Goal: Task Accomplishment & Management: Manage account settings

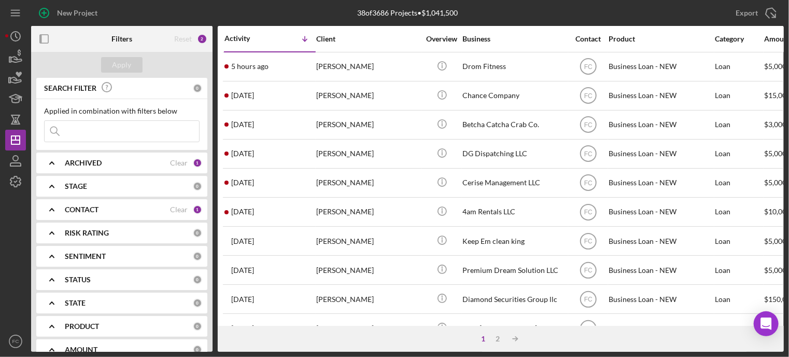
scroll to position [104, 0]
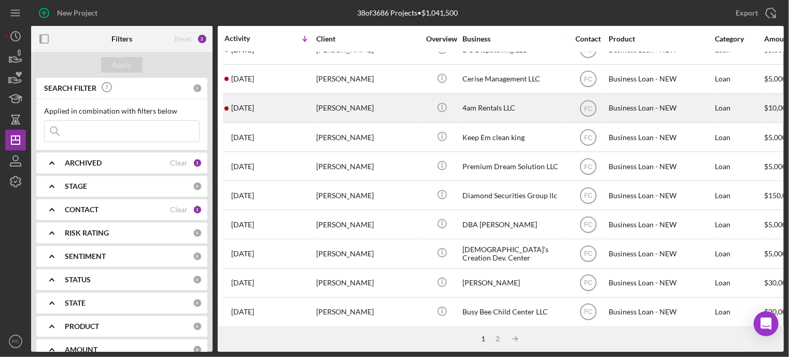
click at [278, 106] on div "[DATE] [PERSON_NAME]" at bounding box center [269, 107] width 91 height 27
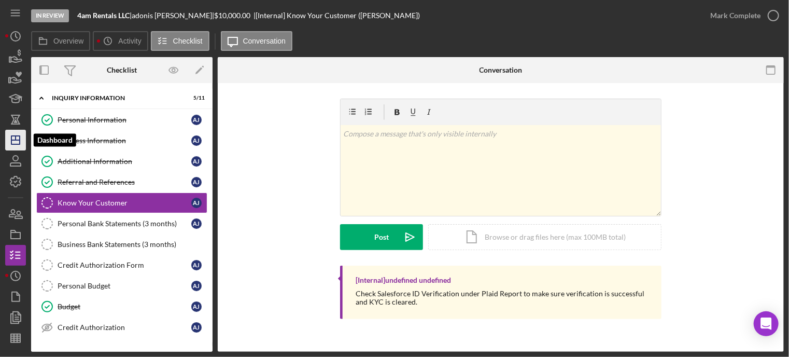
click at [21, 133] on icon "Icon/Dashboard" at bounding box center [16, 140] width 26 height 26
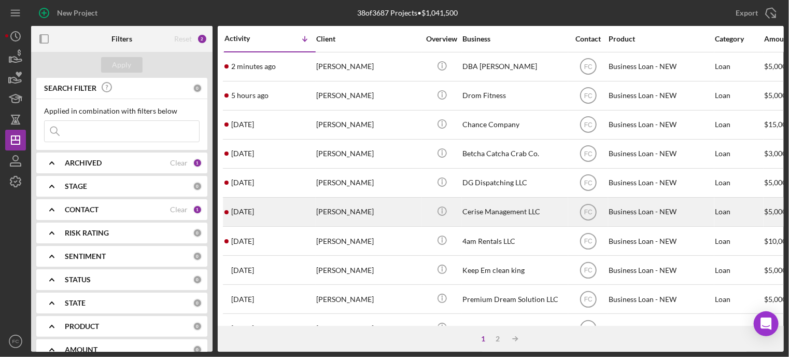
click at [301, 211] on div "[DATE] [PERSON_NAME]" at bounding box center [269, 211] width 91 height 27
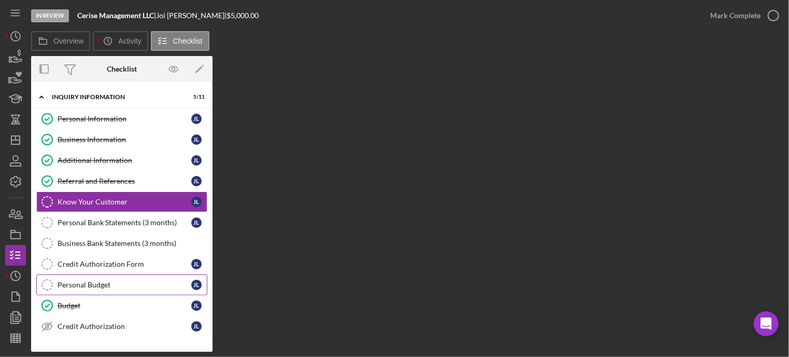
scroll to position [109, 0]
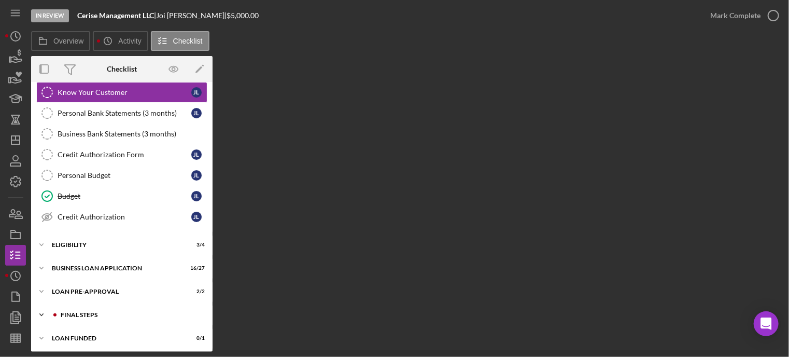
click at [86, 312] on div "FINAL STEPS" at bounding box center [130, 315] width 139 height 6
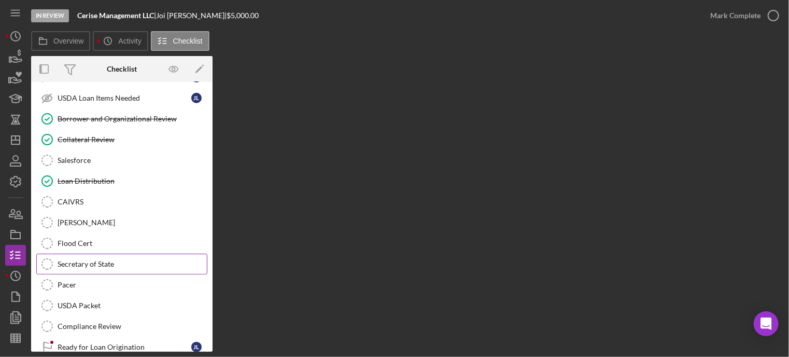
scroll to position [505, 0]
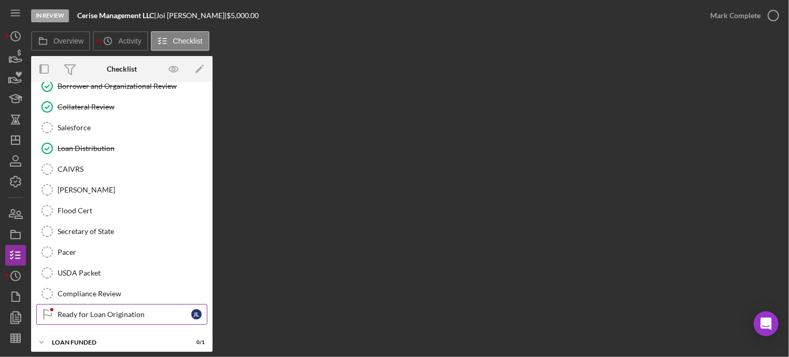
click at [87, 310] on div "Ready for Loan Origination" at bounding box center [125, 314] width 134 height 8
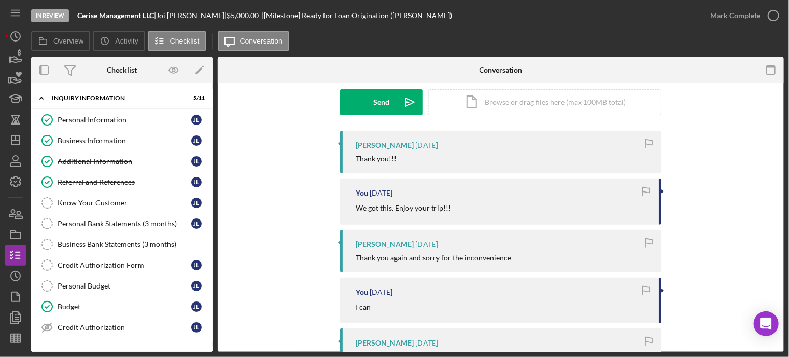
scroll to position [104, 0]
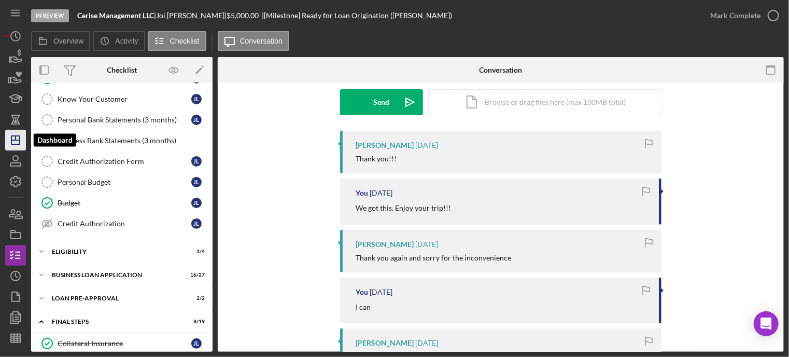
click at [21, 142] on icon "Icon/Dashboard" at bounding box center [16, 140] width 26 height 26
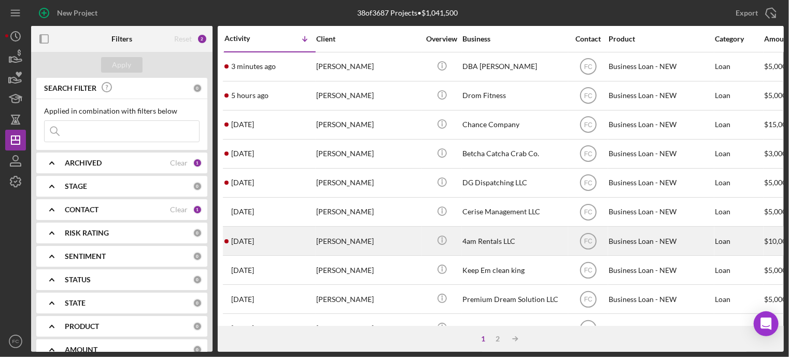
click at [292, 243] on div "[DATE] [PERSON_NAME]" at bounding box center [269, 240] width 91 height 27
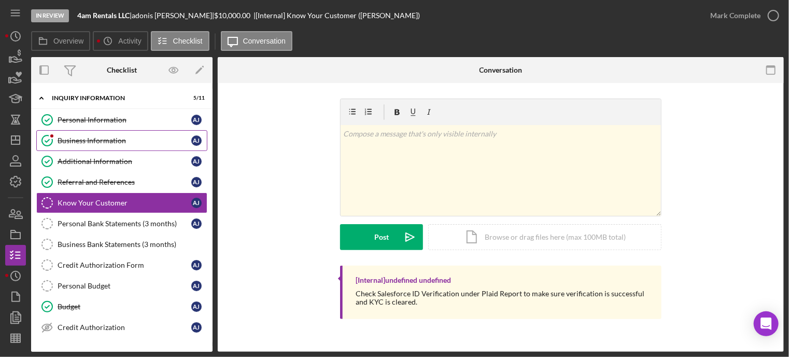
click at [76, 136] on div "Business Information" at bounding box center [125, 140] width 134 height 8
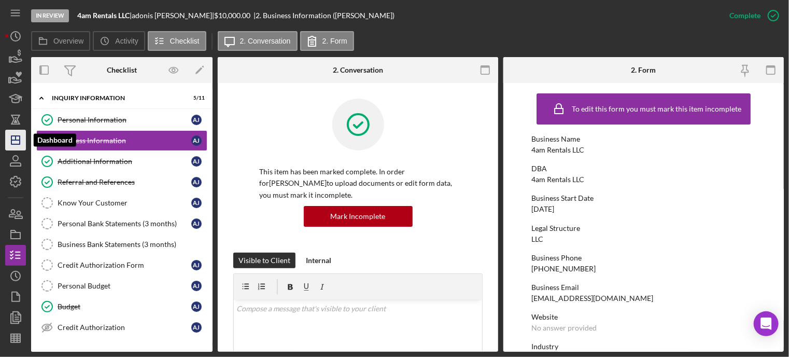
click at [13, 136] on polygon "button" at bounding box center [15, 140] width 8 height 8
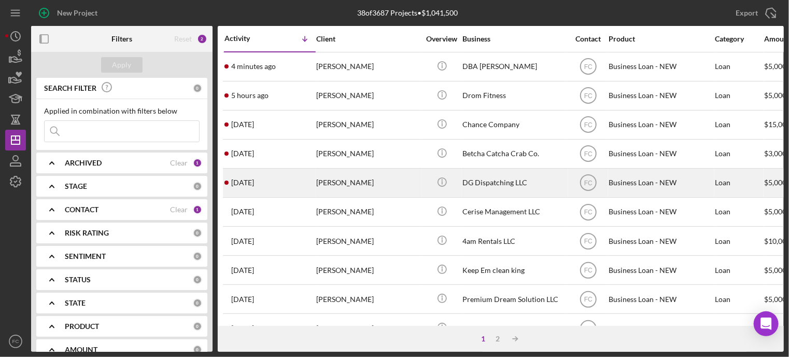
click at [293, 180] on div "[DATE] [PERSON_NAME]" at bounding box center [269, 182] width 91 height 27
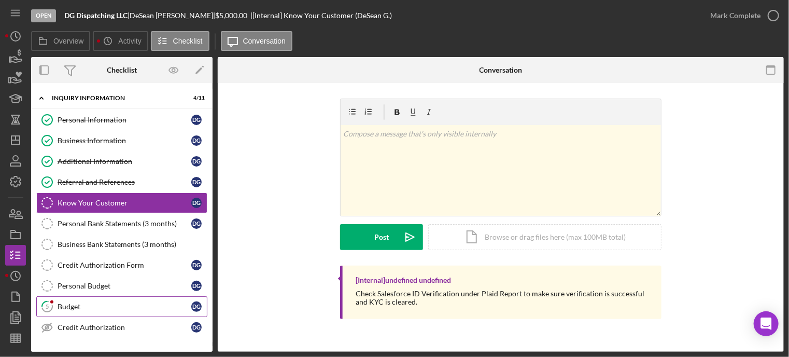
click at [86, 302] on div "Budget" at bounding box center [125, 306] width 134 height 8
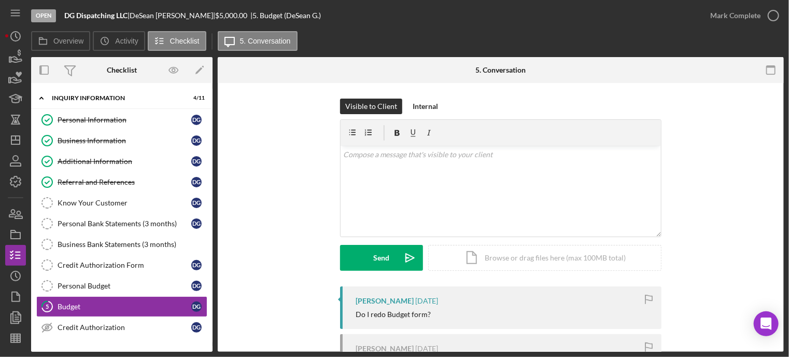
drag, startPoint x: 135, startPoint y: 15, endPoint x: 189, endPoint y: 18, distance: 54.0
click at [188, 17] on div "DG Dispatching LLC | [PERSON_NAME] | $5,000.00 | 5. Budget (DeSean G.)" at bounding box center [192, 15] width 257 height 8
copy div "[PERSON_NAME]"
click at [513, 257] on div "Icon/Document Browse or drag files here (max 100MB total) Tap to choose files o…" at bounding box center [544, 258] width 233 height 26
click at [452, 250] on div "Icon/Document Browse or drag files here (max 100MB total) Tap to choose files o…" at bounding box center [544, 258] width 233 height 26
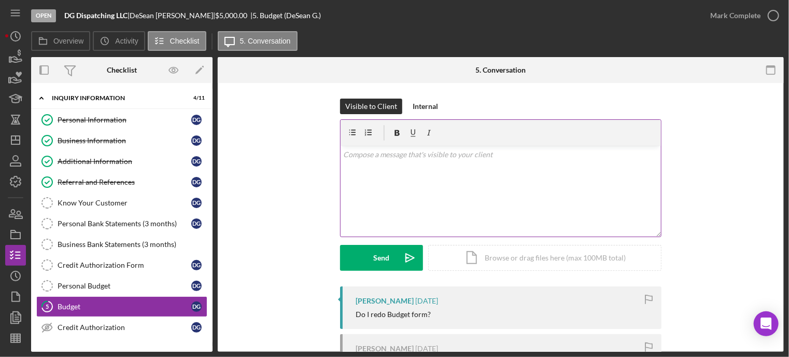
click at [371, 168] on div "v Color teal Color pink Remove color Add row above Add row below Add column bef…" at bounding box center [501, 191] width 320 height 91
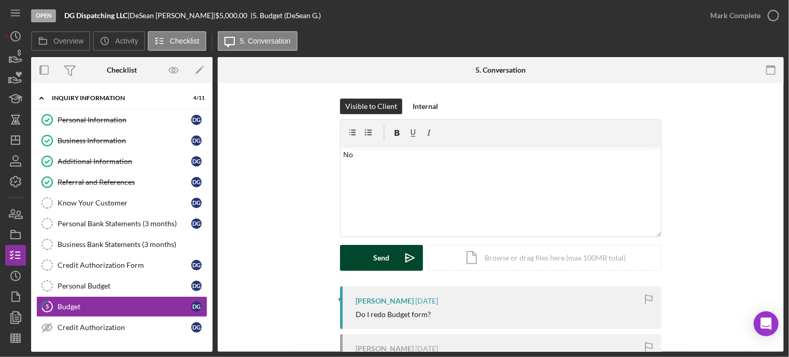
click at [367, 263] on button "Send Icon/icon-invite-send" at bounding box center [381, 258] width 83 height 26
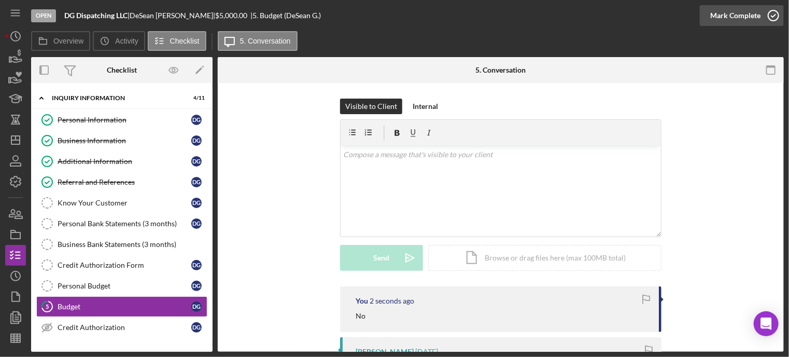
click at [773, 12] on icon "button" at bounding box center [773, 16] width 26 height 26
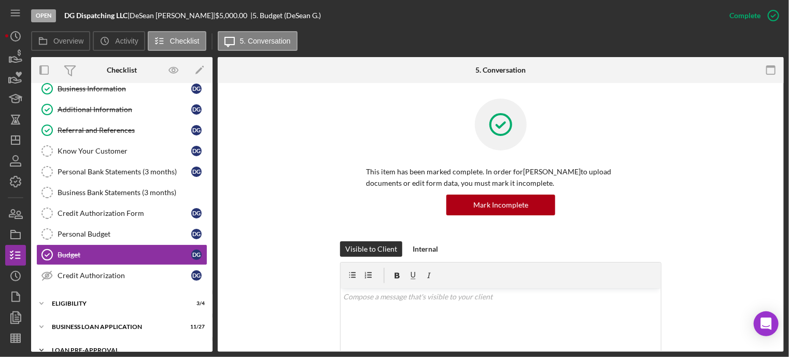
scroll to position [104, 0]
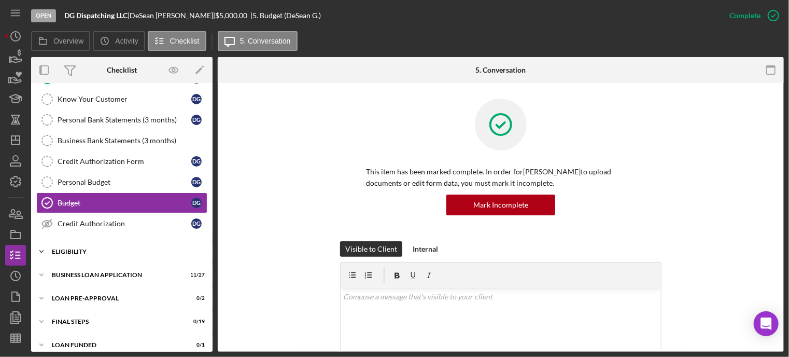
click at [87, 251] on div "ELIGIBILITY" at bounding box center [126, 251] width 148 height 6
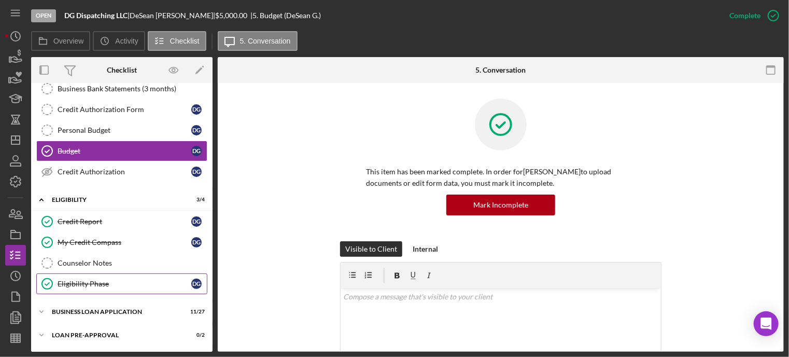
scroll to position [198, 0]
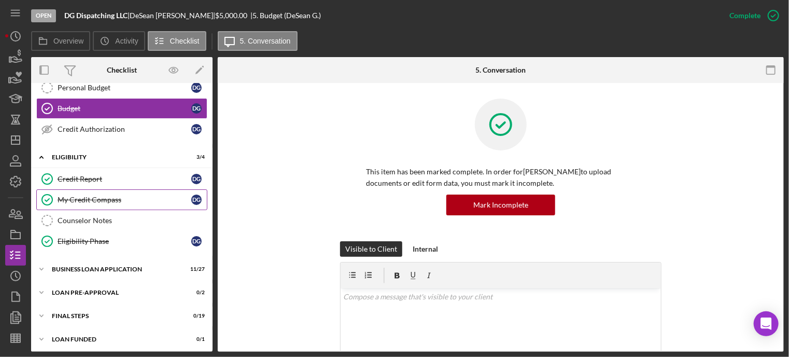
click at [100, 198] on div "My Credit Compass" at bounding box center [125, 199] width 134 height 8
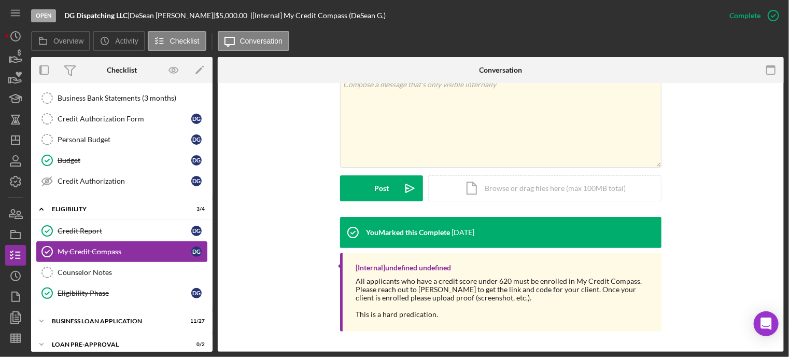
scroll to position [94, 0]
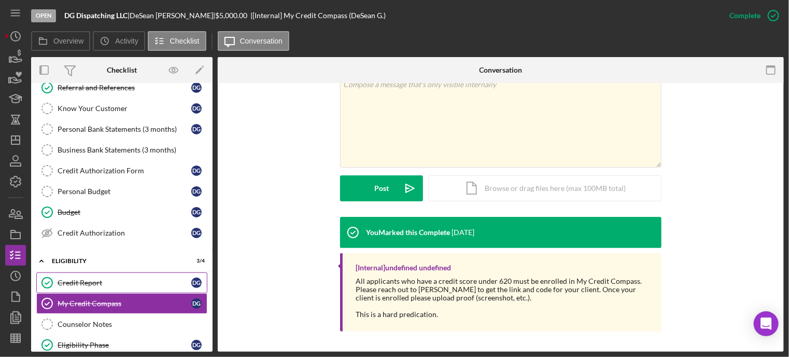
click at [103, 278] on div "Credit Report" at bounding box center [125, 282] width 134 height 8
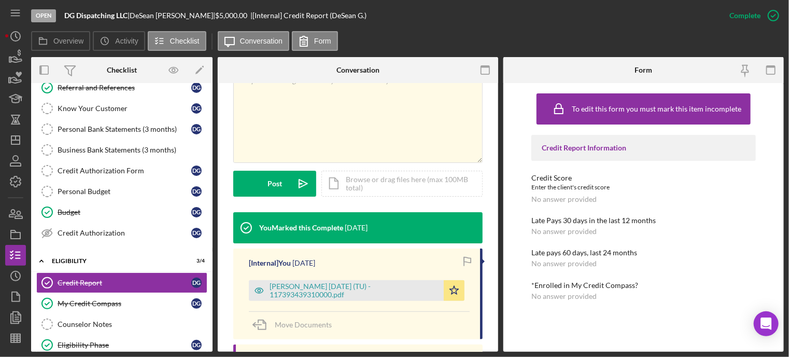
scroll to position [104, 0]
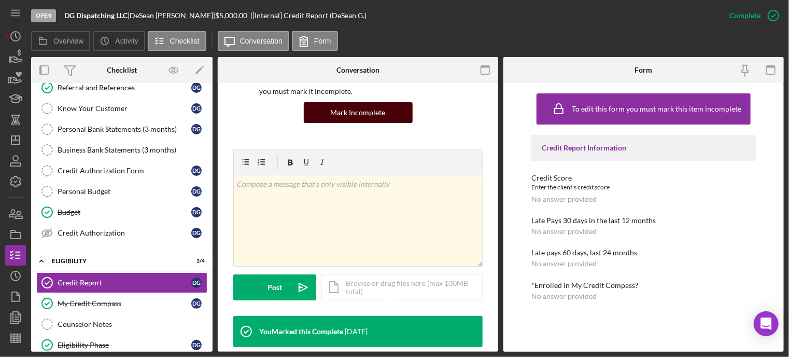
click at [372, 110] on div "Mark Incomplete" at bounding box center [358, 112] width 55 height 21
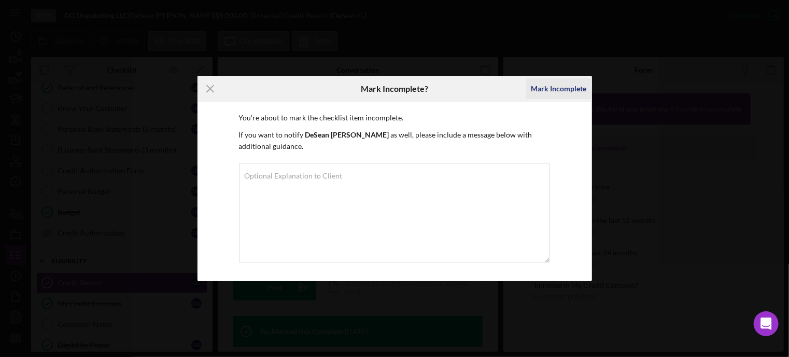
click at [565, 86] on div "Mark Incomplete" at bounding box center [558, 88] width 55 height 21
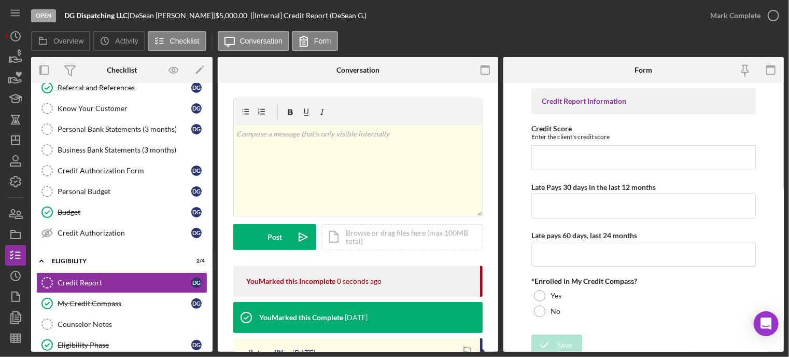
scroll to position [104, 0]
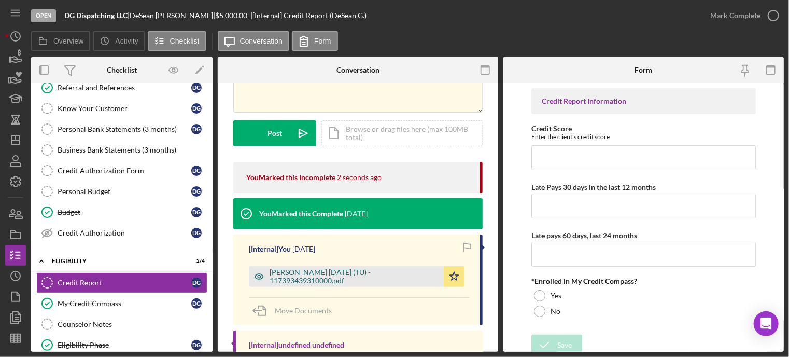
click at [328, 276] on div "[PERSON_NAME] [DATE] (TU) - 117393439310000.pdf" at bounding box center [354, 276] width 169 height 17
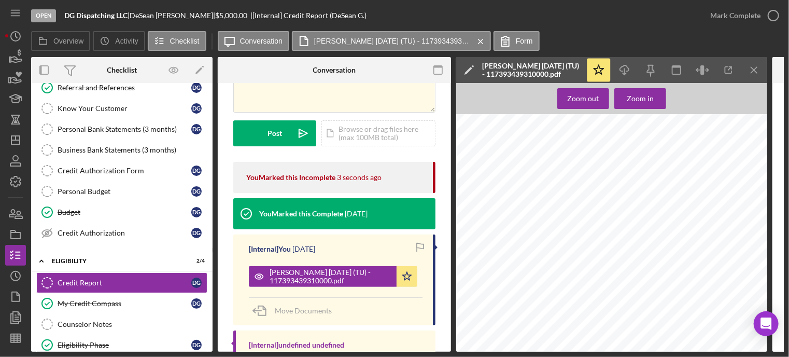
scroll to position [156, 0]
click at [772, 15] on icon "button" at bounding box center [773, 16] width 26 height 26
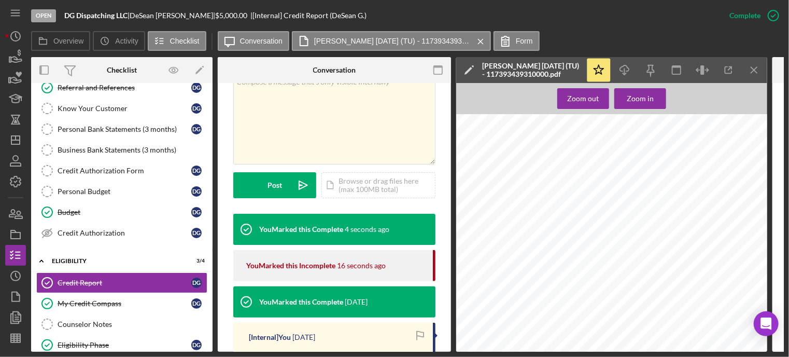
scroll to position [154, 0]
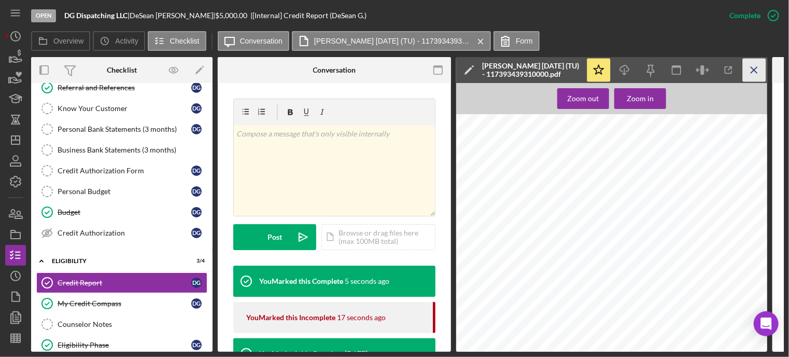
click at [757, 67] on icon "Icon/Menu Close" at bounding box center [754, 70] width 23 height 23
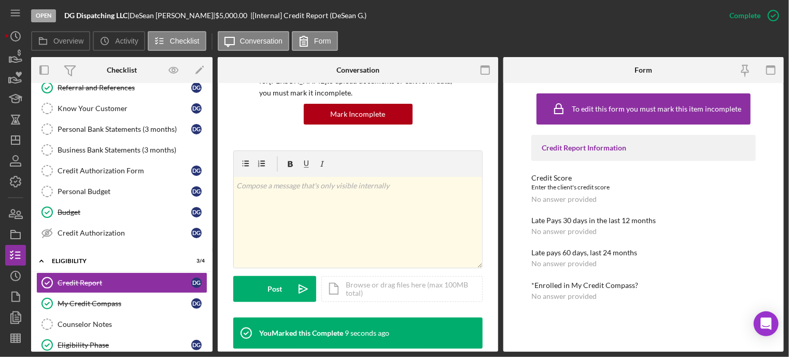
scroll to position [50, 0]
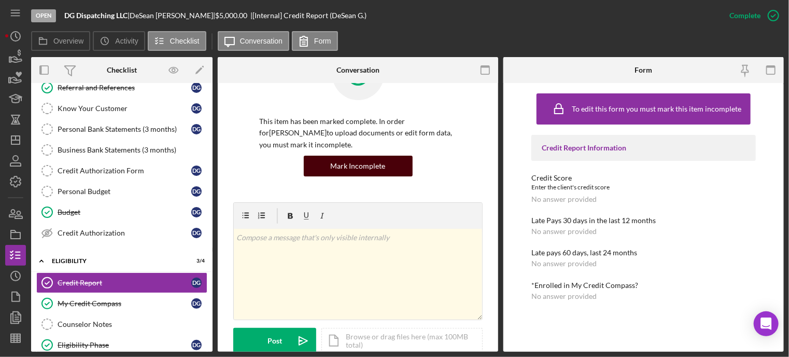
click at [348, 158] on div "Mark Incomplete" at bounding box center [358, 166] width 55 height 21
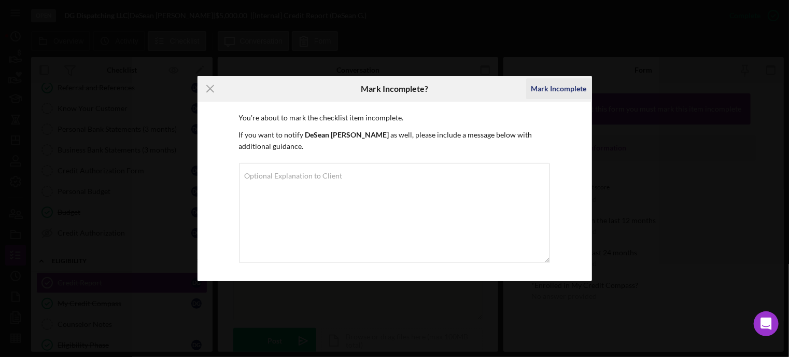
click at [564, 83] on div "Mark Incomplete" at bounding box center [558, 88] width 55 height 21
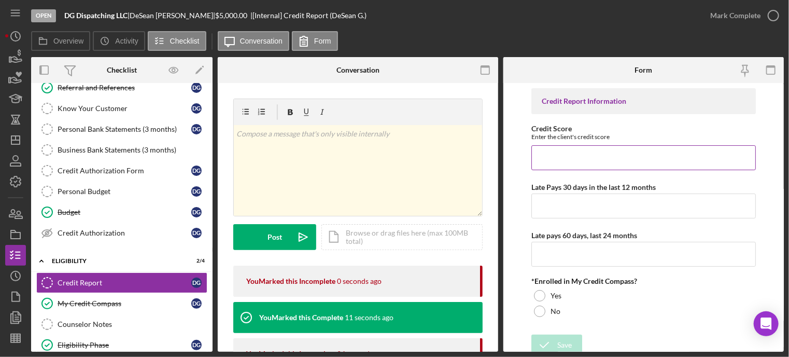
click at [597, 158] on input "Credit Score" at bounding box center [643, 157] width 224 height 25
type input "641"
click at [566, 207] on input "Late Pays 30 days in the last 12 months" at bounding box center [643, 205] width 224 height 25
type input "0"
click at [567, 256] on input "Late pays 60 days, last 24 months" at bounding box center [643, 254] width 224 height 25
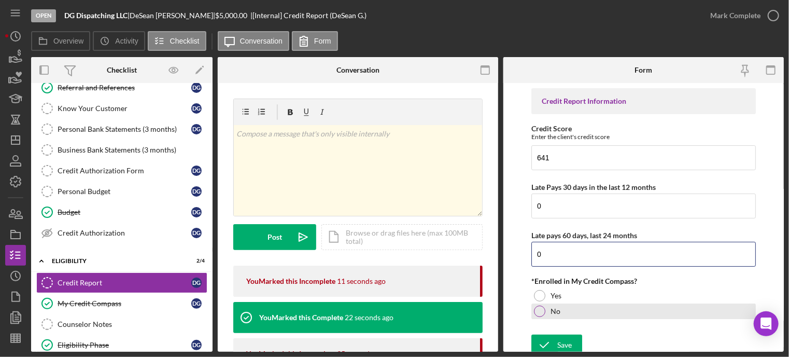
type input "0"
click at [539, 309] on div at bounding box center [539, 310] width 11 height 11
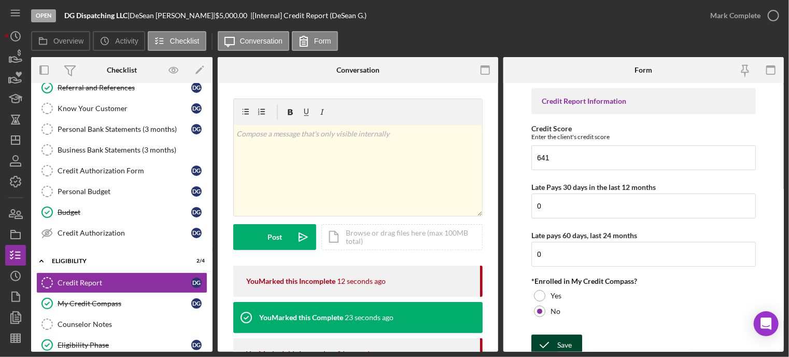
click at [541, 339] on icon "submit" at bounding box center [544, 345] width 26 height 26
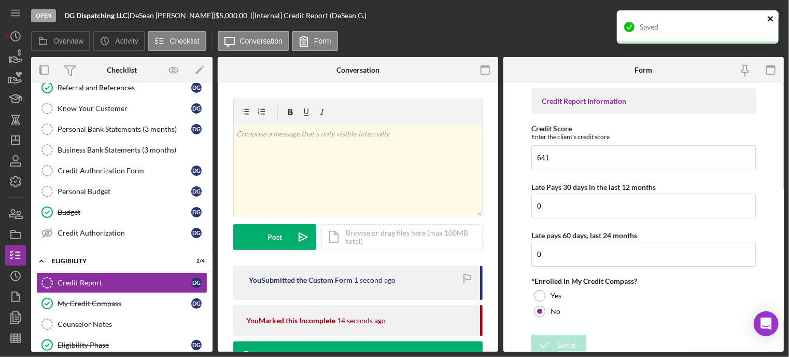
click at [769, 18] on icon "close" at bounding box center [770, 18] width 5 height 5
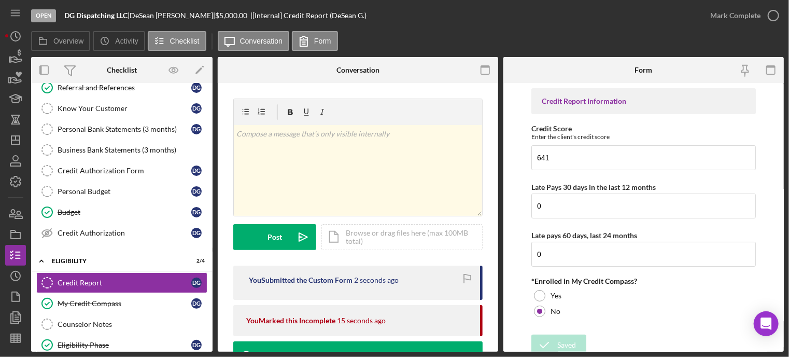
click at [776, 12] on div "Saved" at bounding box center [698, 10] width 166 height 4
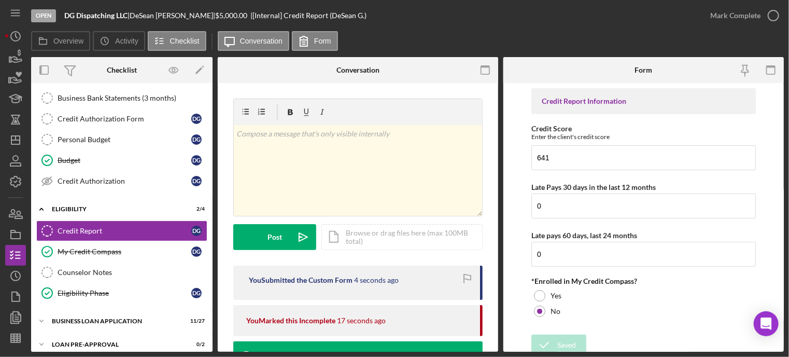
scroll to position [198, 0]
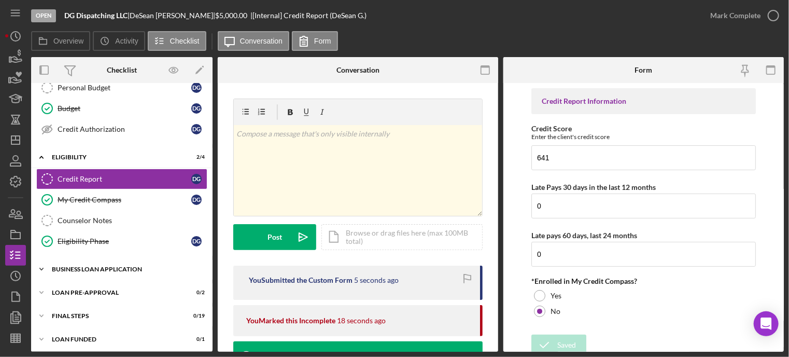
click at [97, 273] on div "Icon/Expander BUSINESS LOAN APPLICATION 11 / 27" at bounding box center [121, 269] width 181 height 21
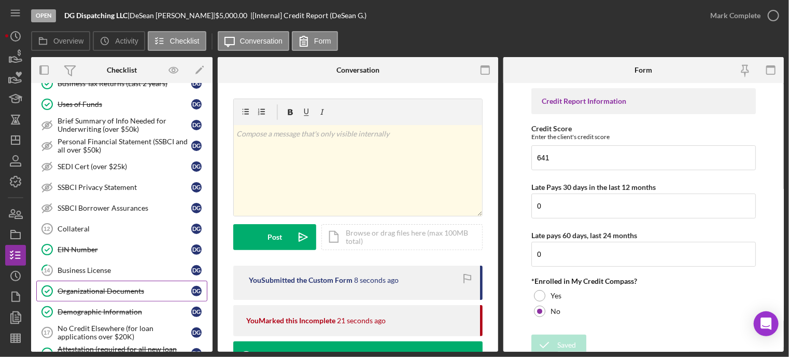
scroll to position [613, 0]
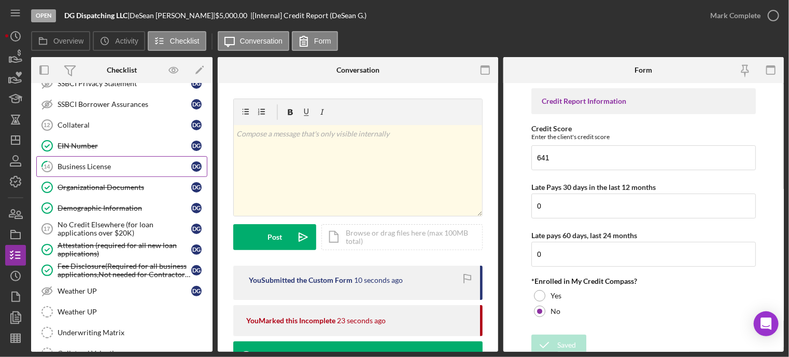
click at [92, 162] on div "Business License" at bounding box center [125, 166] width 134 height 8
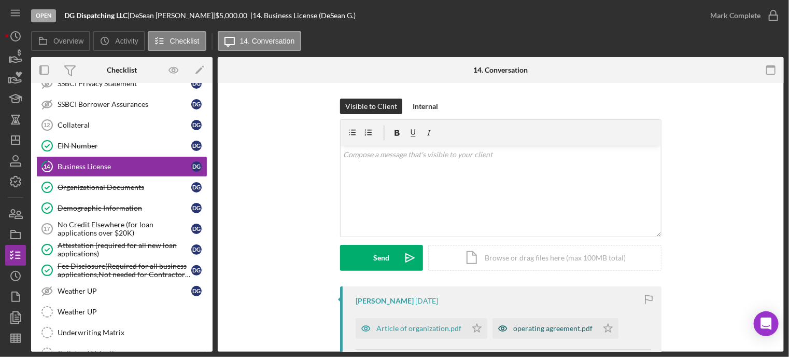
click at [531, 330] on div "operating agreement.pdf" at bounding box center [552, 328] width 79 height 8
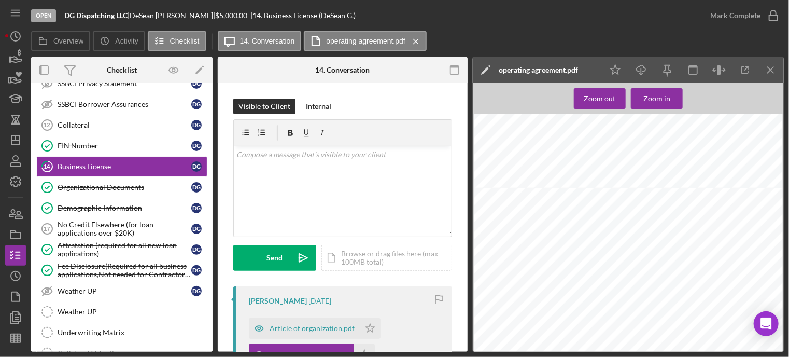
scroll to position [104, 0]
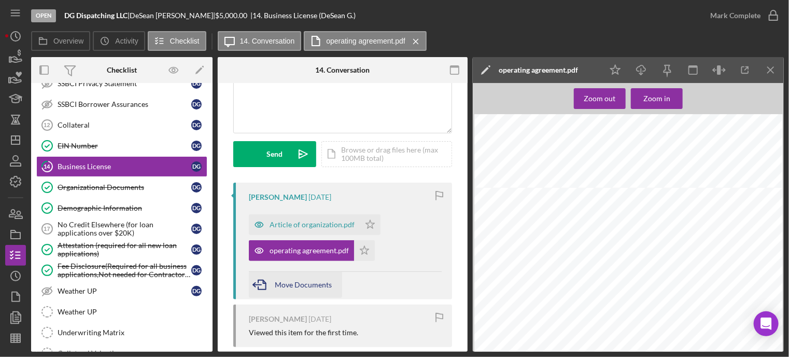
click at [286, 281] on span "Move Documents" at bounding box center [303, 284] width 57 height 9
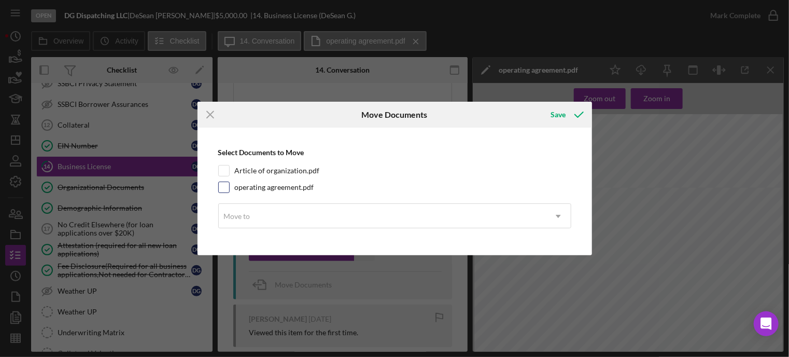
click at [226, 182] on input "operating agreement.pdf" at bounding box center [224, 187] width 10 height 10
checkbox input "true"
click at [226, 171] on input "Article of organization.pdf" at bounding box center [224, 170] width 10 height 10
checkbox input "true"
click at [234, 212] on div "Move to" at bounding box center [237, 216] width 26 height 8
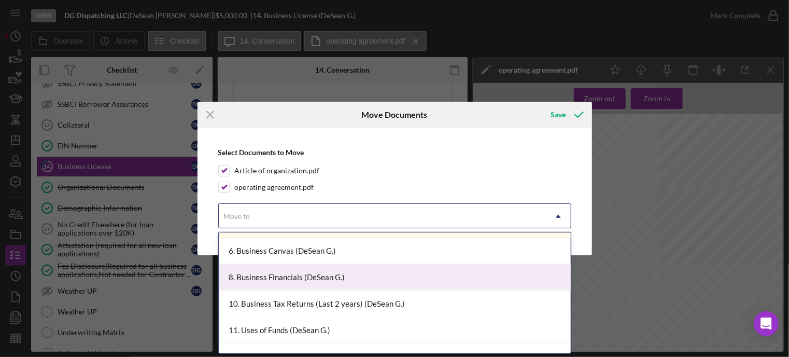
scroll to position [311, 0]
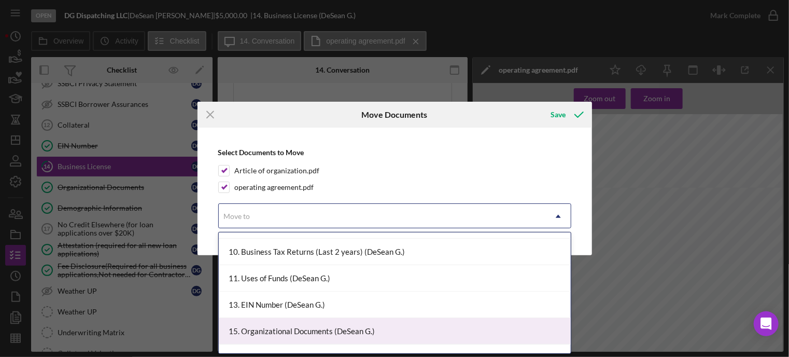
click at [302, 328] on div "15. Organizational Documents (DeSean G.)" at bounding box center [395, 331] width 352 height 26
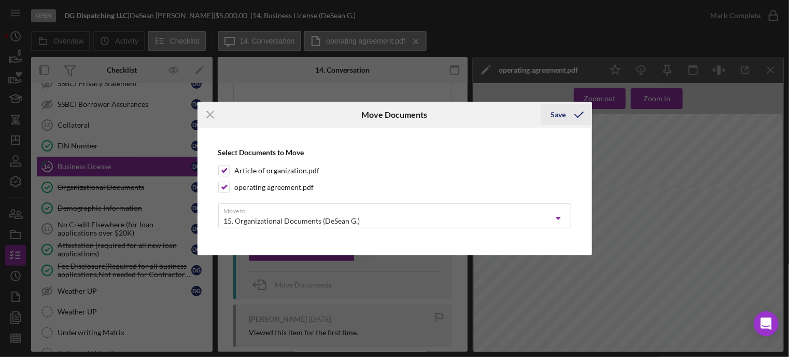
click at [558, 111] on div "Save" at bounding box center [558, 114] width 15 height 21
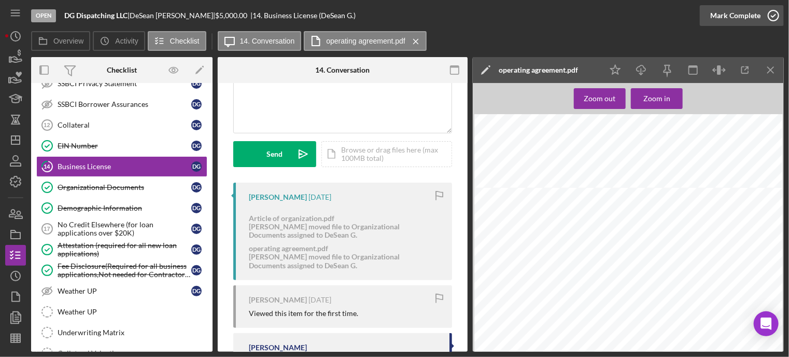
click at [774, 15] on icon "button" at bounding box center [773, 16] width 26 height 26
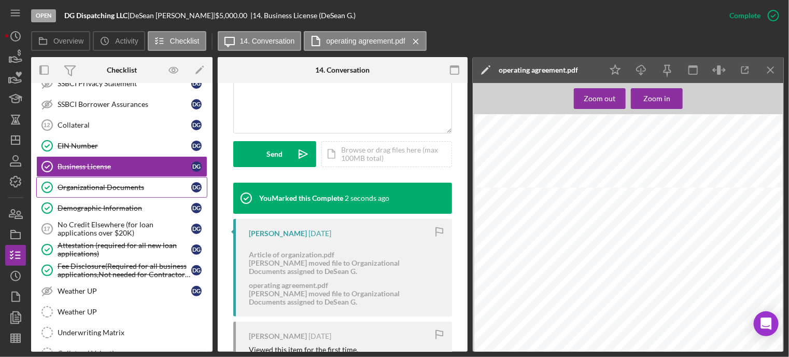
click at [105, 185] on link "Organizational Documents Organizational Documents D G" at bounding box center [121, 187] width 171 height 21
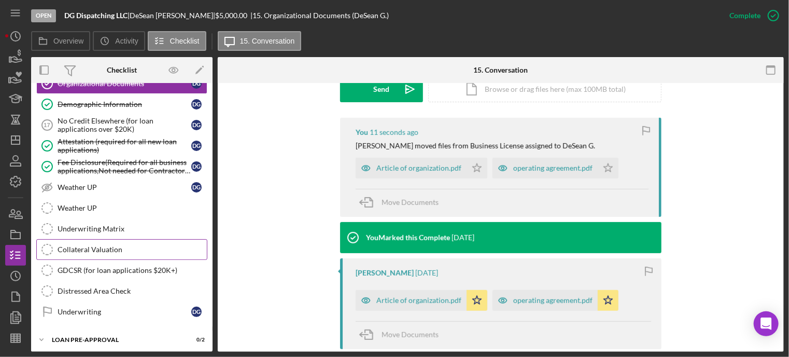
scroll to position [758, 0]
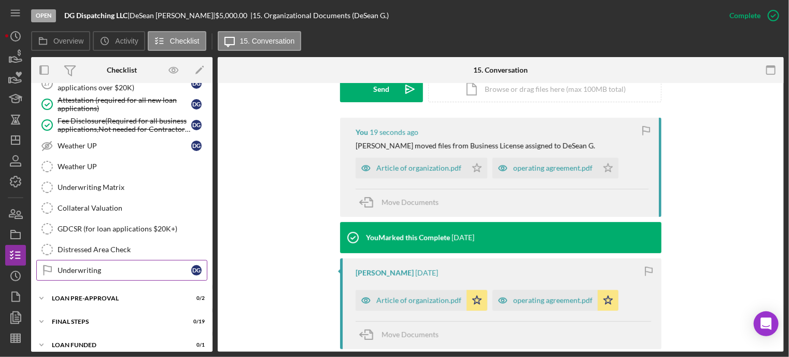
click at [92, 266] on div "Underwriting" at bounding box center [125, 270] width 134 height 8
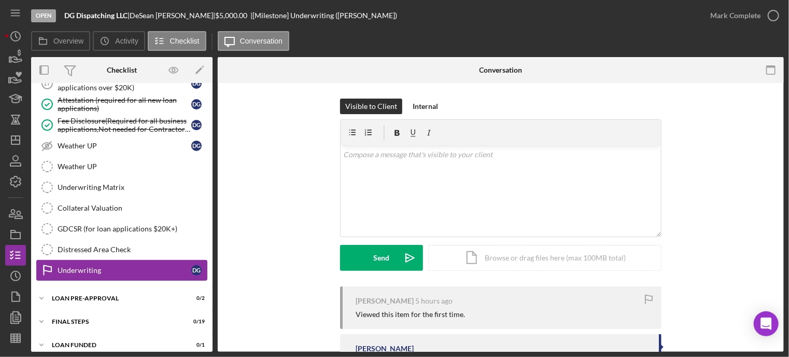
scroll to position [758, 0]
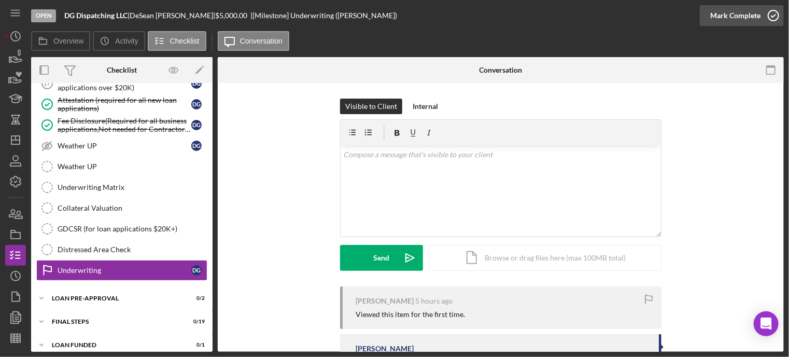
click at [774, 15] on icon "button" at bounding box center [773, 16] width 26 height 26
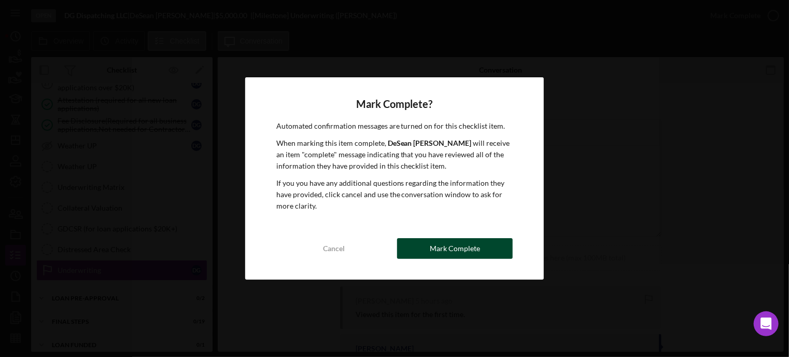
click at [426, 245] on button "Mark Complete" at bounding box center [455, 248] width 116 height 21
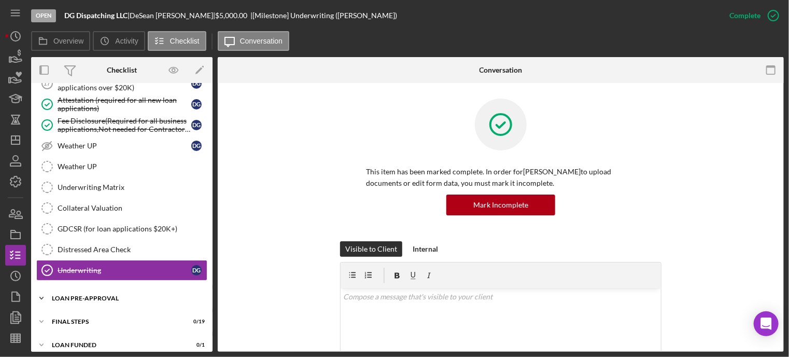
click at [96, 295] on div "LOAN PRE-APPROVAL" at bounding box center [126, 298] width 148 height 6
drag, startPoint x: 97, startPoint y: 330, endPoint x: 162, endPoint y: 307, distance: 68.9
click at [97, 336] on div "Loan Pre-Approval" at bounding box center [125, 340] width 134 height 8
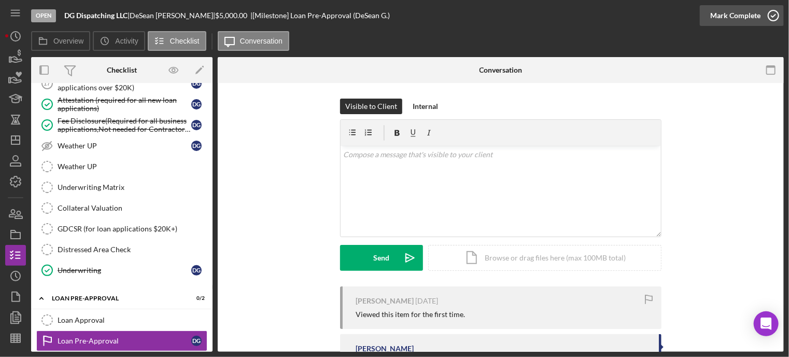
click at [773, 12] on icon "button" at bounding box center [773, 16] width 26 height 26
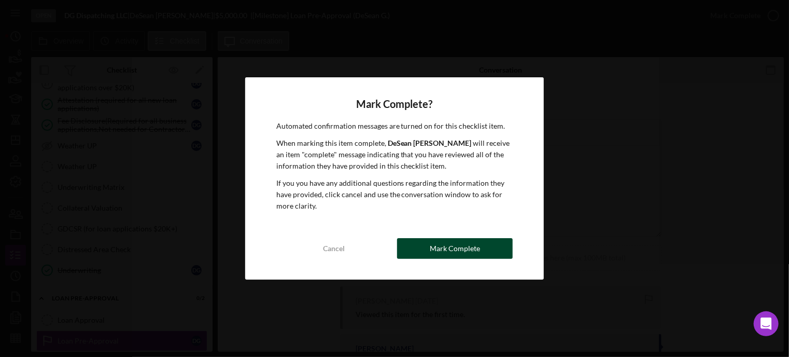
click at [432, 246] on div "Mark Complete" at bounding box center [455, 248] width 50 height 21
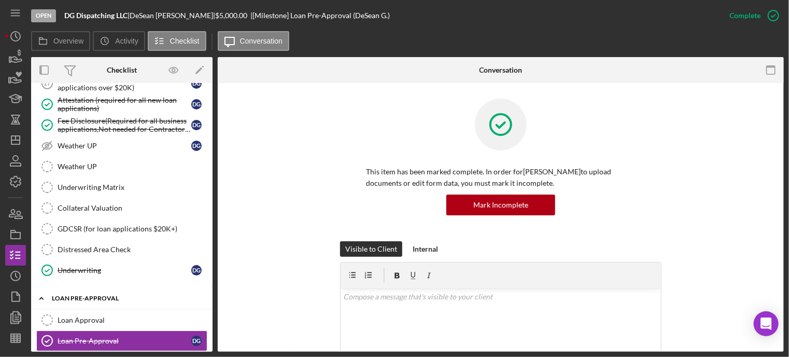
scroll to position [805, 0]
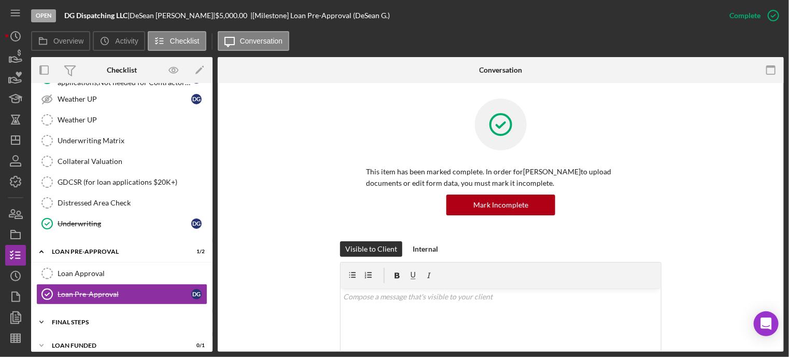
click at [68, 319] on div "FINAL STEPS" at bounding box center [126, 322] width 148 height 6
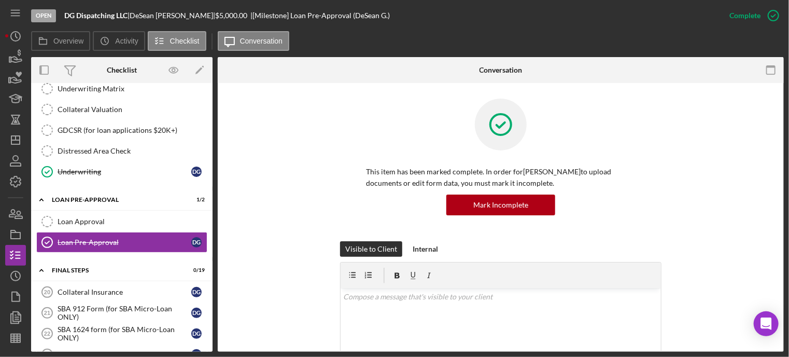
click at [106, 288] on div "Collateral Insurance" at bounding box center [125, 292] width 134 height 8
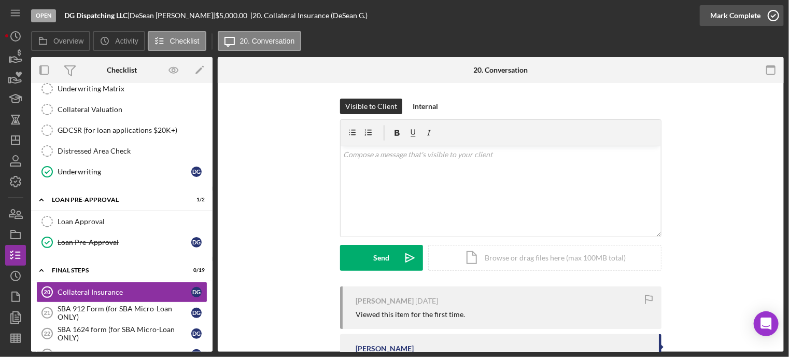
click at [773, 10] on circle "button" at bounding box center [773, 15] width 10 height 10
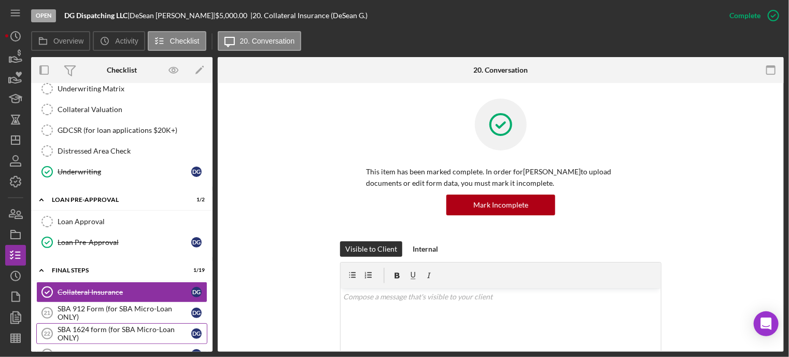
scroll to position [960, 0]
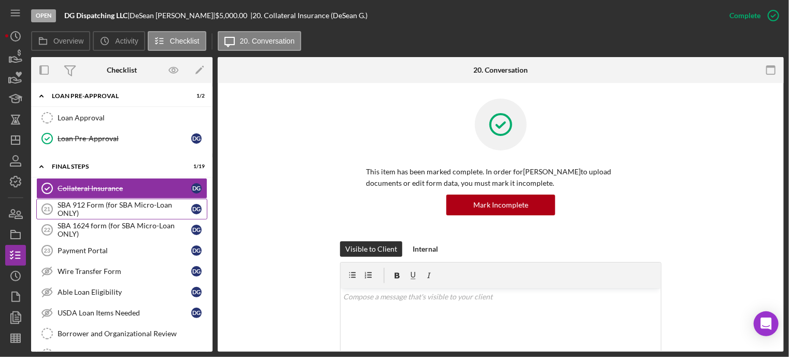
click at [74, 201] on div "SBA 912 Form (for SBA Micro-Loan ONLY)" at bounding box center [125, 209] width 134 height 17
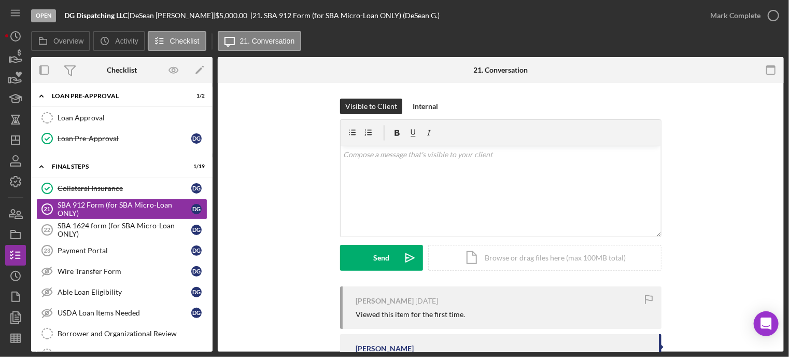
scroll to position [52, 0]
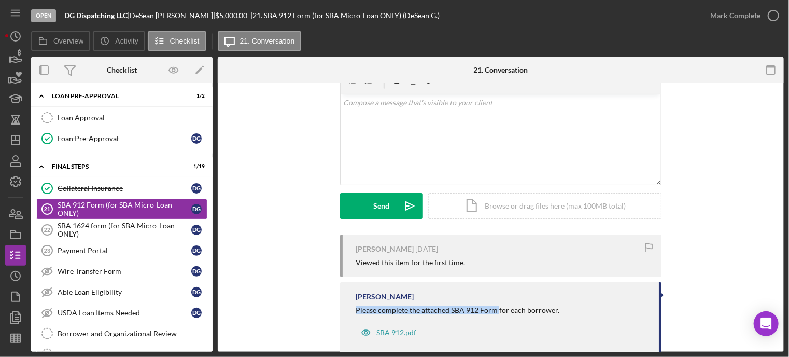
drag, startPoint x: 350, startPoint y: 308, endPoint x: 495, endPoint y: 310, distance: 144.6
click at [496, 310] on div "[PERSON_NAME] Please complete the attached SBA 912 Form for each borrower. SBA …" at bounding box center [500, 317] width 321 height 71
copy div "Please complete the attached SBA 912 Form"
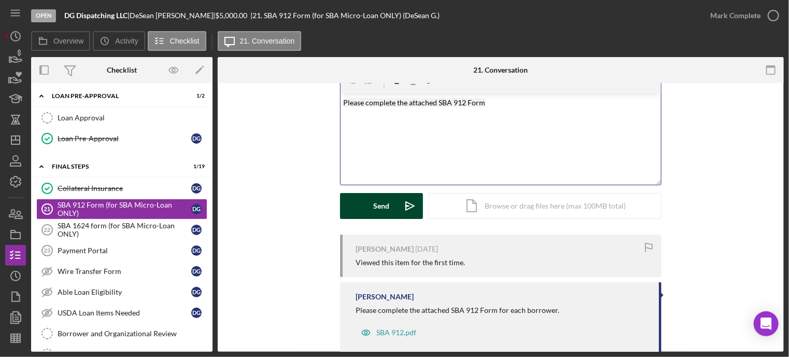
click at [361, 200] on button "Send Icon/icon-invite-send" at bounding box center [381, 206] width 83 height 26
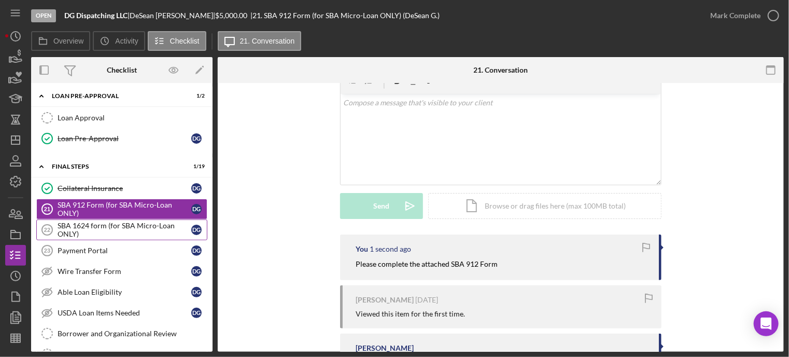
click at [92, 221] on div "SBA 1624 form (for SBA Micro-Loan ONLY)" at bounding box center [125, 229] width 134 height 17
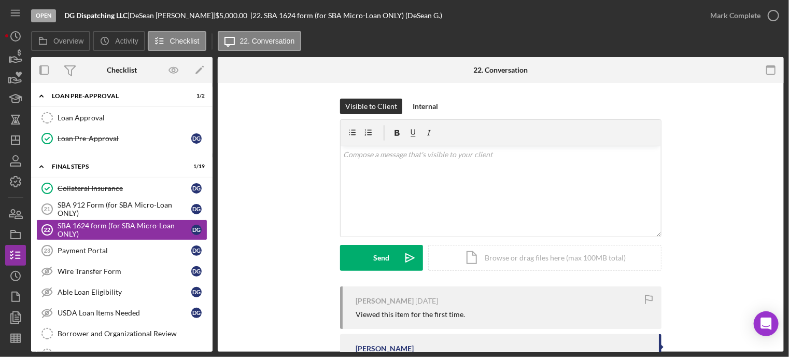
scroll to position [74, 0]
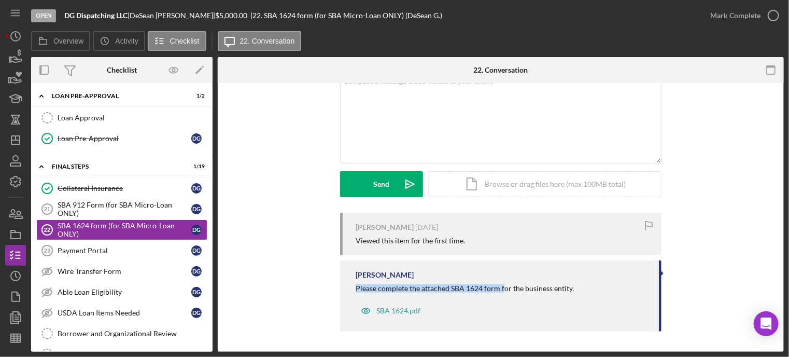
drag, startPoint x: 358, startPoint y: 290, endPoint x: 487, endPoint y: 285, distance: 129.2
click at [498, 288] on div "[PERSON_NAME] Please complete the attached SBA 1624 form for the business entit…" at bounding box center [500, 295] width 321 height 71
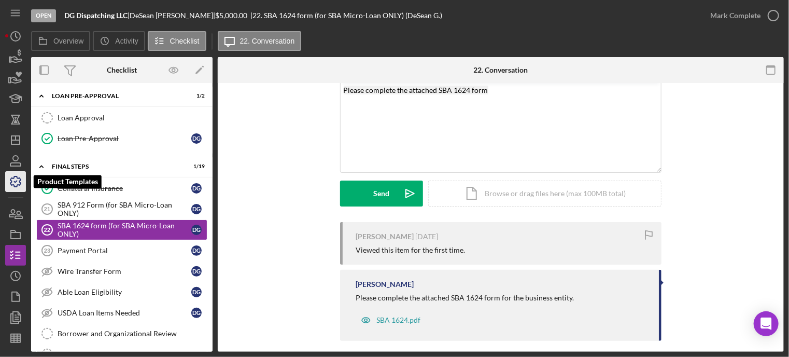
click at [21, 184] on icon "button" at bounding box center [16, 181] width 26 height 26
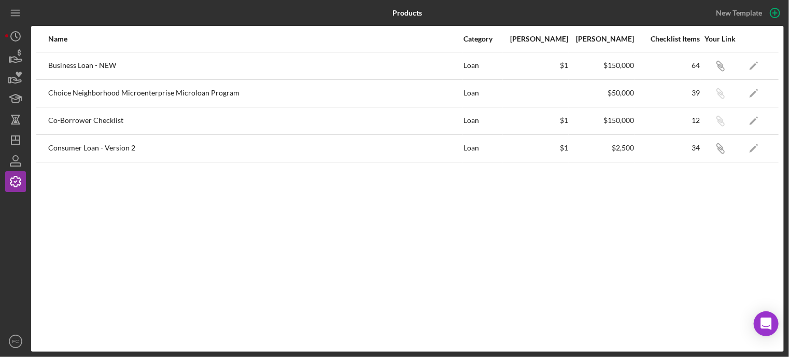
click at [261, 281] on div "Name Category Min Amount Max Amount Checklist Items Your Link Business Loan - N…" at bounding box center [407, 189] width 753 height 326
click at [722, 65] on icon "button" at bounding box center [721, 67] width 6 height 6
click at [15, 133] on icon "Icon/Dashboard" at bounding box center [16, 140] width 26 height 26
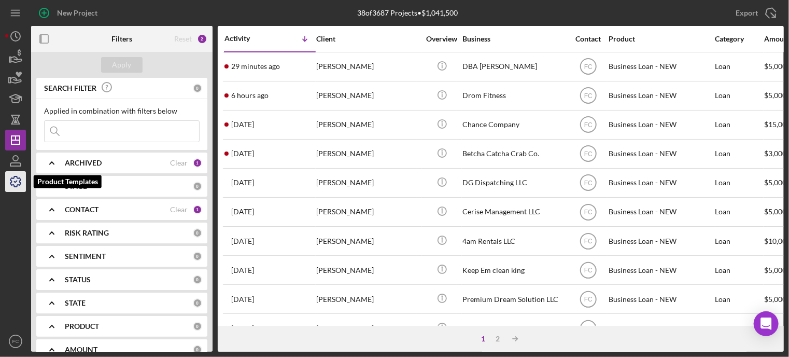
click at [15, 182] on icon "button" at bounding box center [16, 181] width 26 height 26
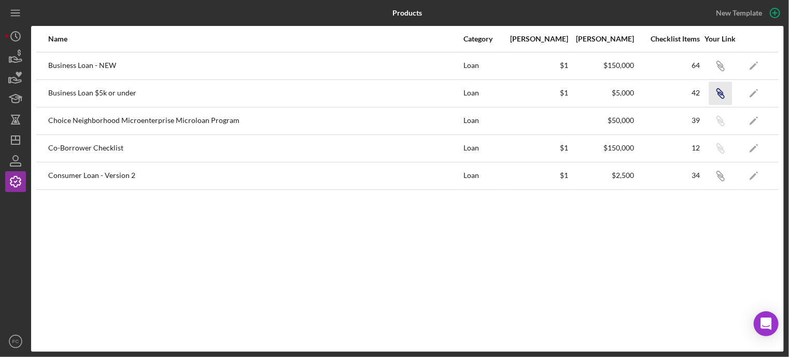
click at [723, 67] on icon "button" at bounding box center [719, 64] width 6 height 6
click at [16, 140] on line "button" at bounding box center [15, 140] width 8 height 0
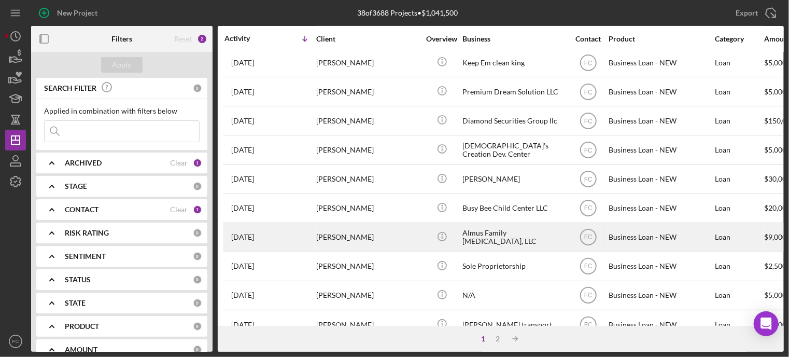
scroll to position [259, 0]
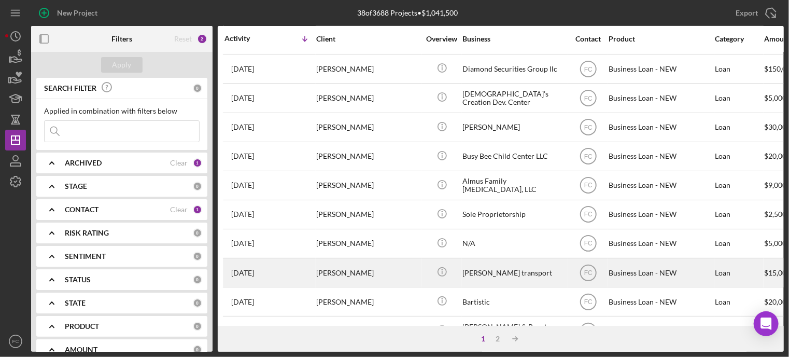
click at [284, 278] on div "[DATE] [PERSON_NAME]" at bounding box center [269, 272] width 91 height 27
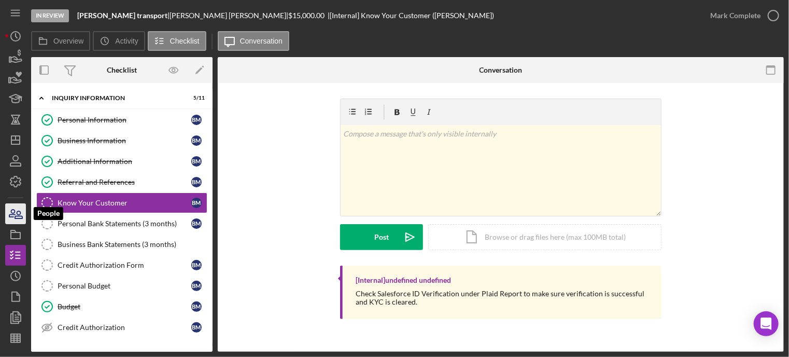
click at [12, 214] on icon "button" at bounding box center [16, 214] width 26 height 26
